Goal: Information Seeking & Learning: Learn about a topic

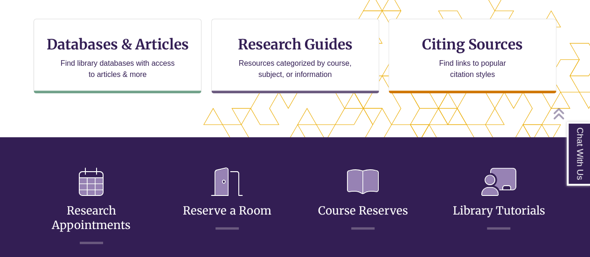
scroll to position [318, 0]
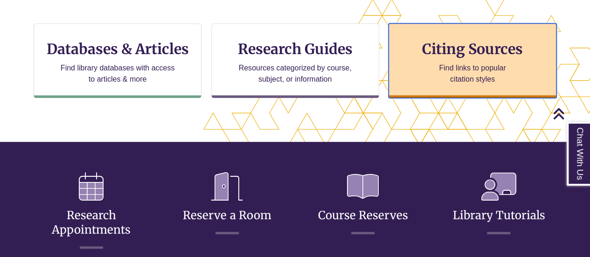
click at [466, 83] on p "Find links to popular citation styles" at bounding box center [472, 74] width 91 height 22
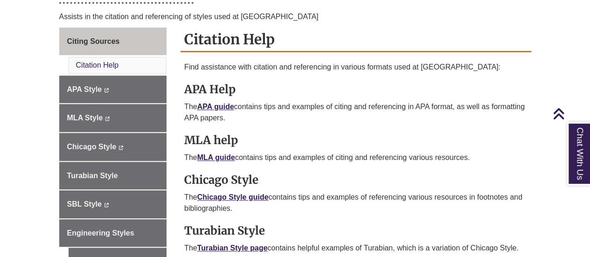
scroll to position [250, 0]
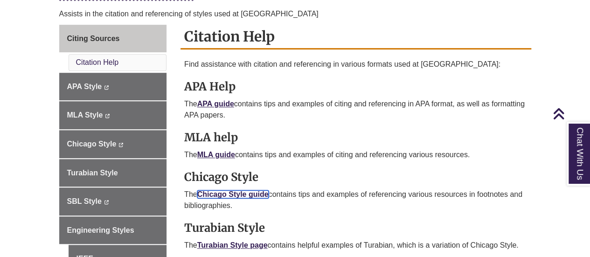
click at [232, 191] on link "Chicago Style guide" at bounding box center [232, 194] width 71 height 8
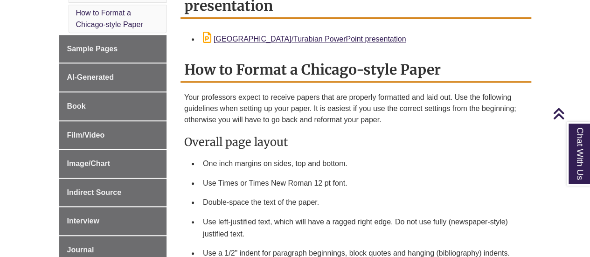
scroll to position [377, 0]
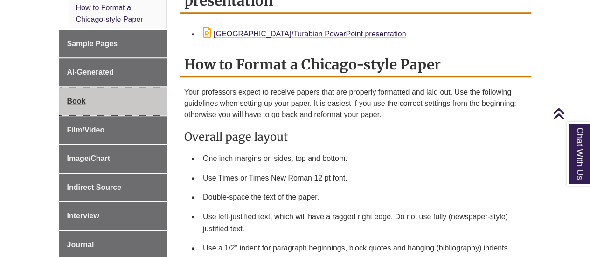
click at [86, 88] on link "Book" at bounding box center [113, 101] width 108 height 28
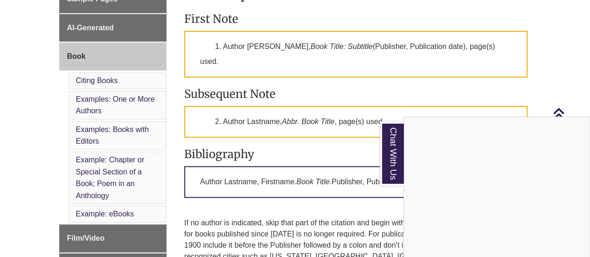
scroll to position [165, 0]
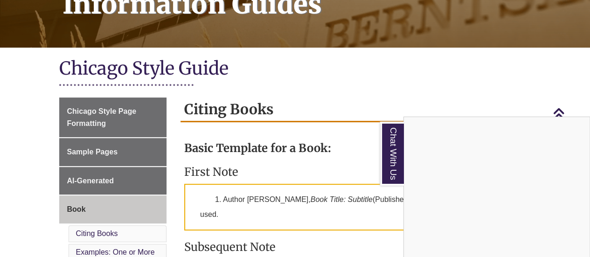
click at [495, 85] on div "Chat With Us" at bounding box center [295, 128] width 590 height 257
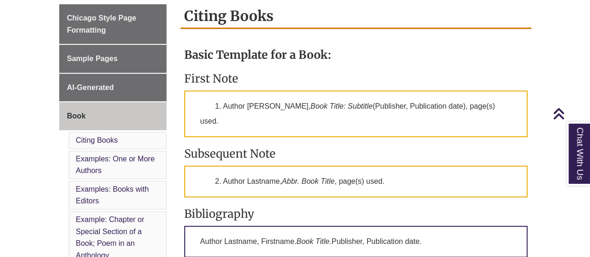
scroll to position [285, 0]
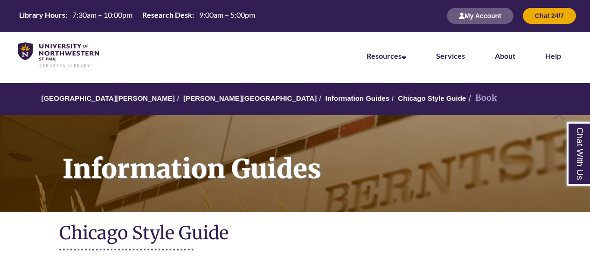
scroll to position [285, 0]
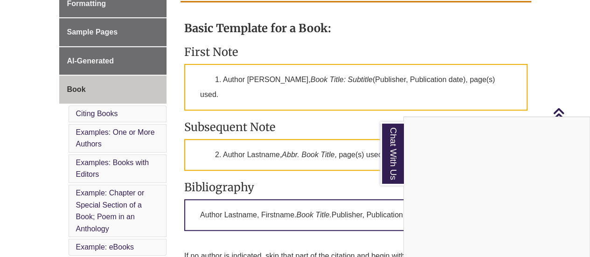
click at [554, 61] on div "Chat With Us" at bounding box center [295, 128] width 590 height 257
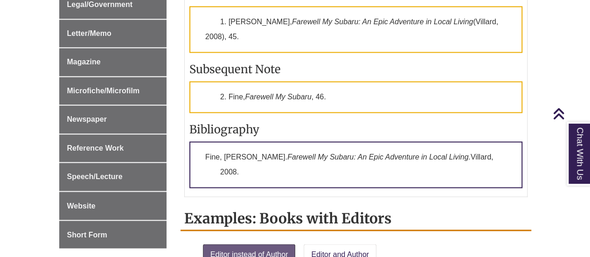
scroll to position [694, 0]
